Goal: Task Accomplishment & Management: Use online tool/utility

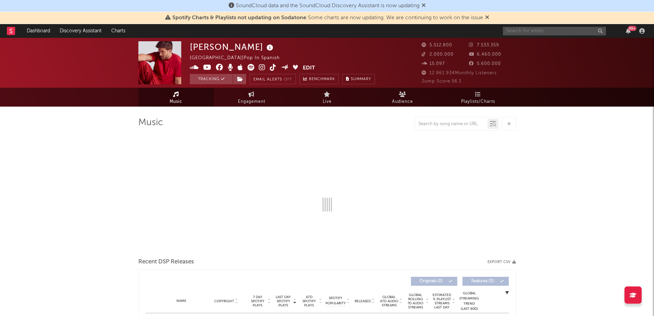
click at [525, 30] on input "text" at bounding box center [554, 31] width 103 height 9
select select "6m"
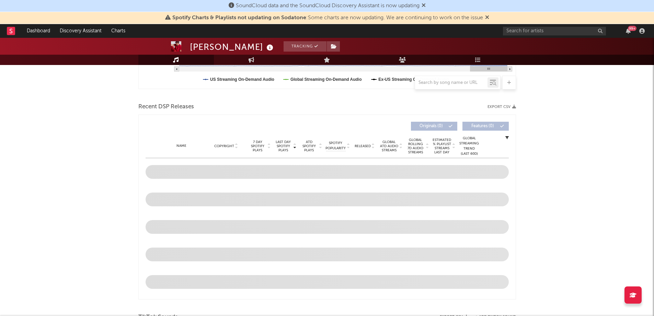
scroll to position [210, 0]
click at [439, 82] on input "text" at bounding box center [451, 82] width 72 height 5
type input "vamonos"
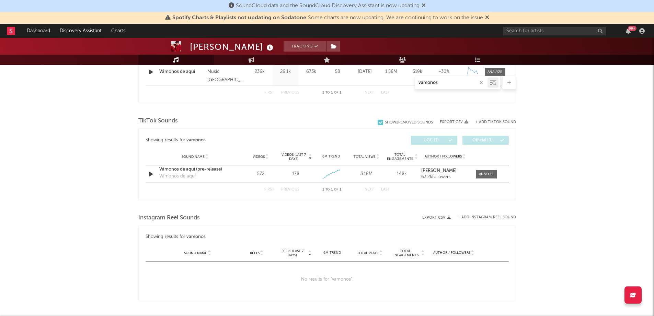
scroll to position [309, 0]
click at [482, 172] on div at bounding box center [486, 173] width 15 height 5
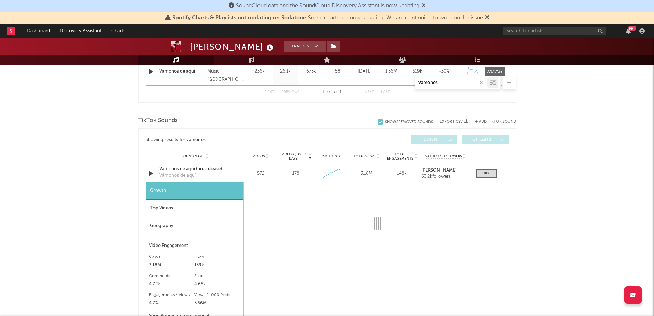
select select "1w"
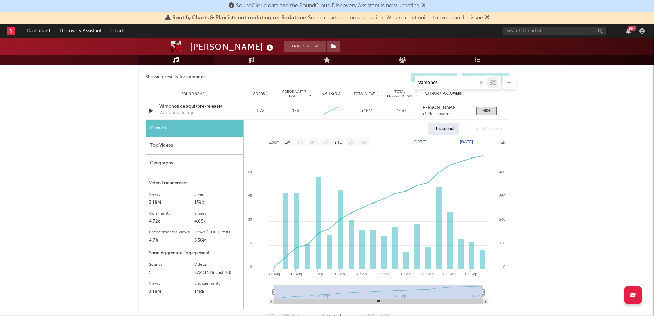
scroll to position [373, 0]
